Goal: Task Accomplishment & Management: Use online tool/utility

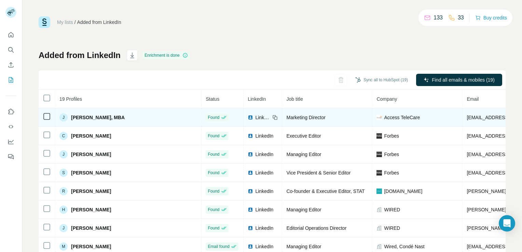
drag, startPoint x: 481, startPoint y: 118, endPoint x: 490, endPoint y: 113, distance: 9.3
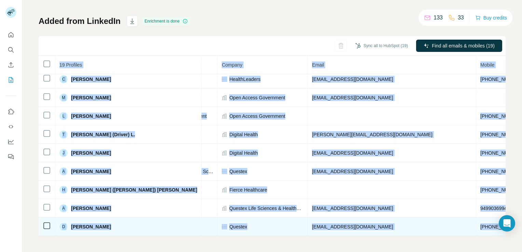
scroll to position [189, 182]
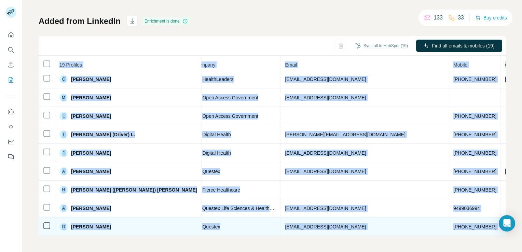
drag, startPoint x: 290, startPoint y: 236, endPoint x: 465, endPoint y: 230, distance: 174.8
click at [236, 230] on div "My lists / Added from LinkedIn 133 33 Buy credits Added from LinkedIn Enrichmen…" at bounding box center [272, 126] width 500 height 252
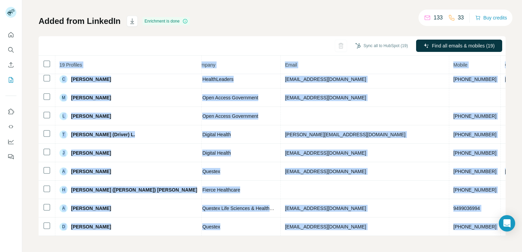
scroll to position [35, 182]
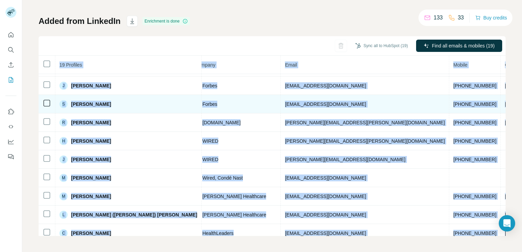
click at [236, 108] on td "[DOMAIN_NAME]" at bounding box center [524, 104] width 47 height 18
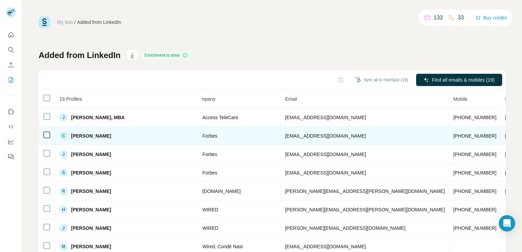
scroll to position [0, 0]
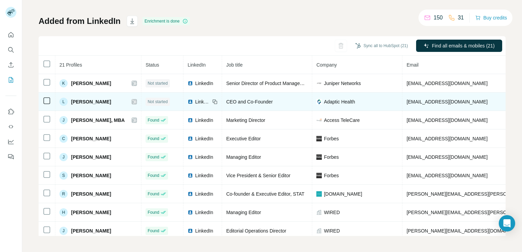
click at [45, 104] on icon at bounding box center [47, 101] width 8 height 8
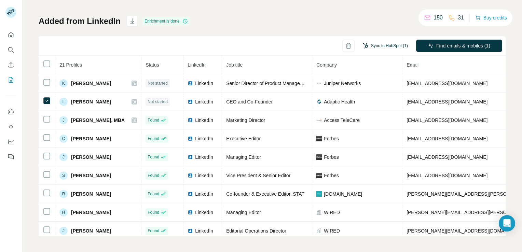
click at [385, 46] on button "Sync to HubSpot (1)" at bounding box center [385, 46] width 55 height 10
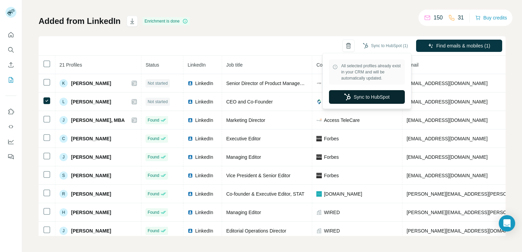
click at [387, 93] on button "Sync to HubSpot" at bounding box center [367, 97] width 76 height 14
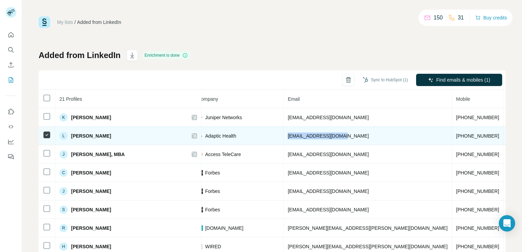
drag, startPoint x: 269, startPoint y: 135, endPoint x: 222, endPoint y: 134, distance: 47.2
click at [284, 134] on td "luke@adaptichealth.io" at bounding box center [368, 136] width 169 height 18
copy span "luke@adaptichealth.io"
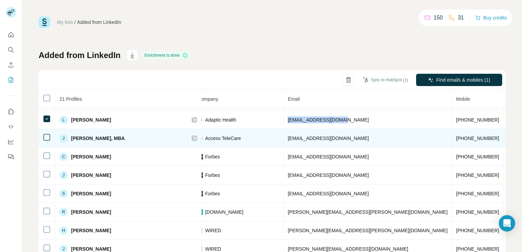
scroll to position [0, 179]
